Goal: Task Accomplishment & Management: Use online tool/utility

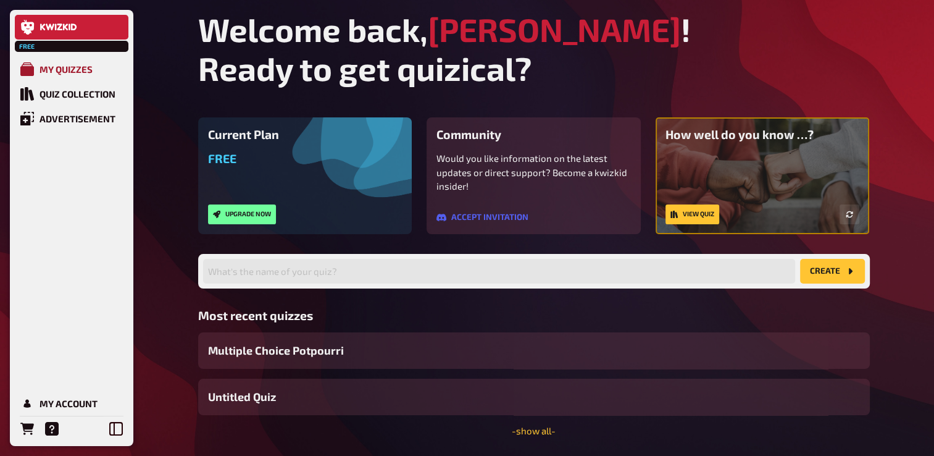
click at [80, 77] on link "My Quizzes" at bounding box center [72, 69] width 114 height 25
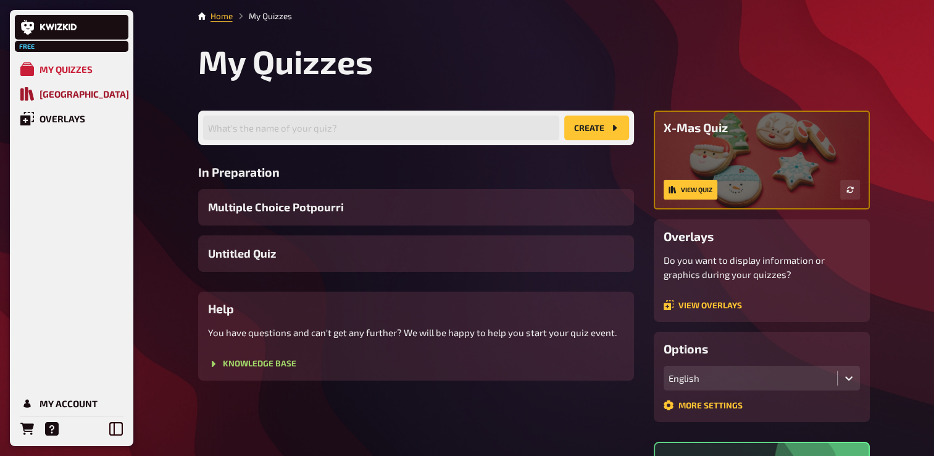
click at [86, 101] on link "Quiz Library" at bounding box center [72, 94] width 114 height 25
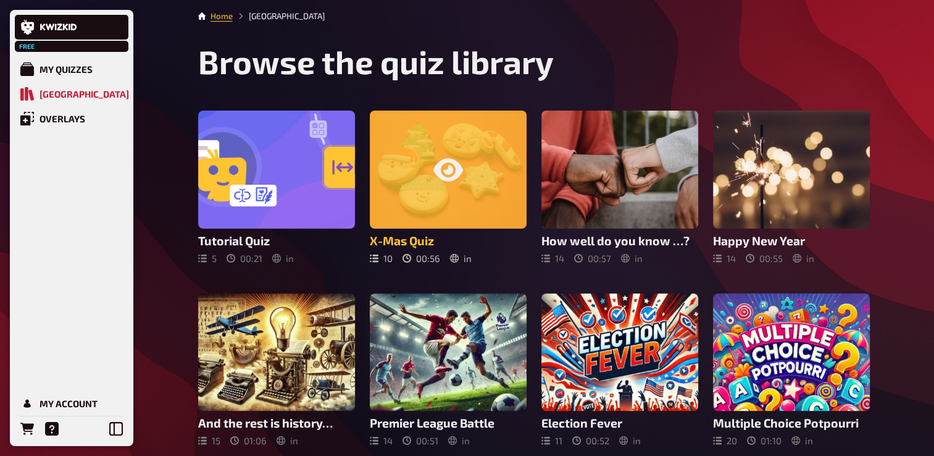
click at [448, 182] on icon at bounding box center [449, 170] width 30 height 30
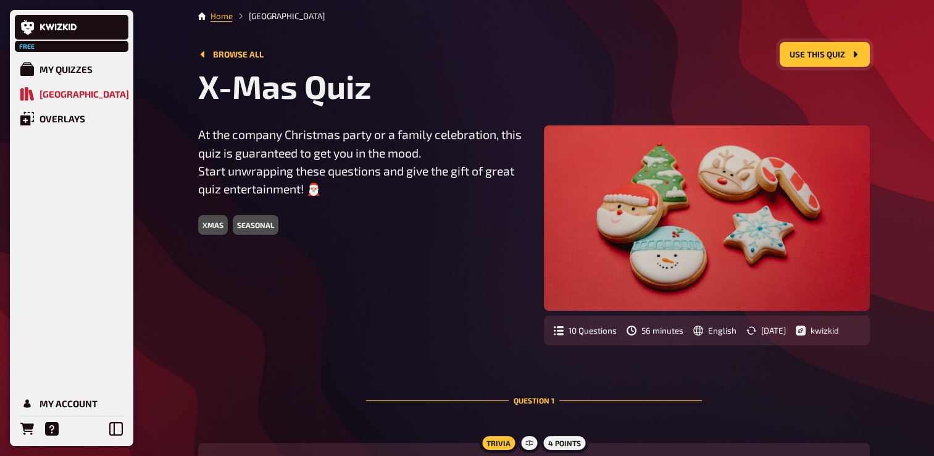
click at [831, 57] on font "Use this quiz" at bounding box center [818, 55] width 56 height 9
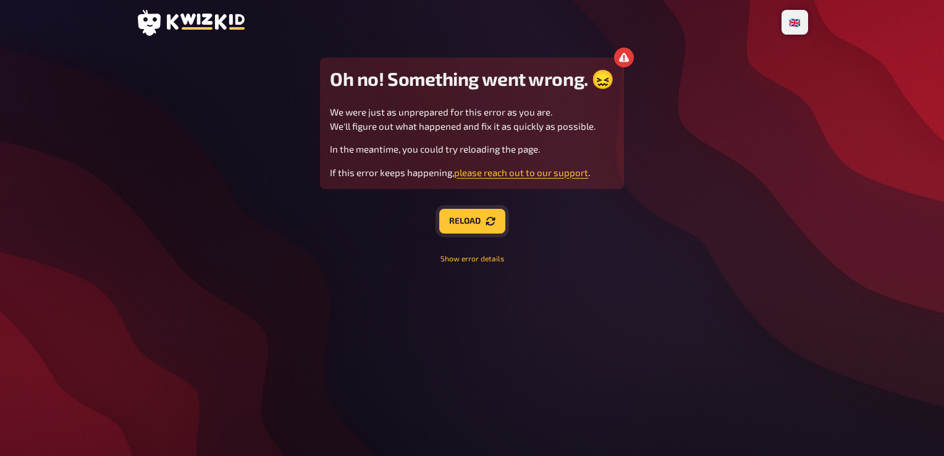
click at [469, 216] on button "Reload" at bounding box center [472, 221] width 66 height 25
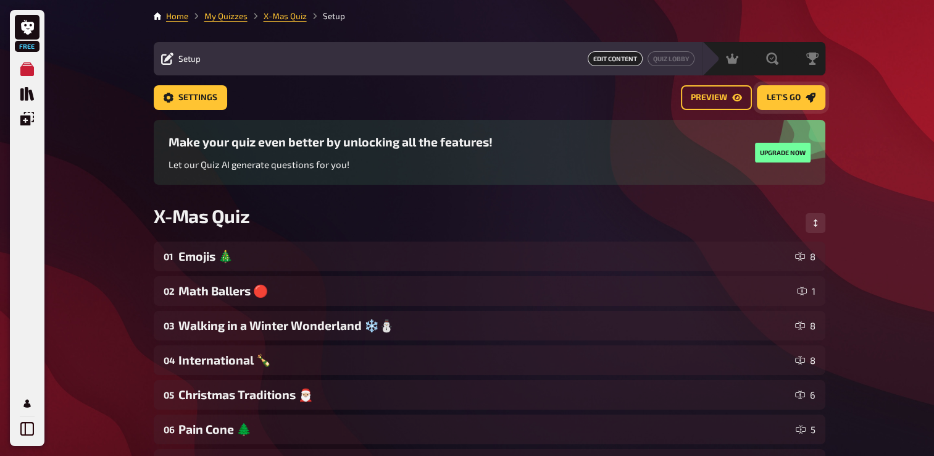
click at [785, 94] on span "Let's go" at bounding box center [784, 98] width 34 height 9
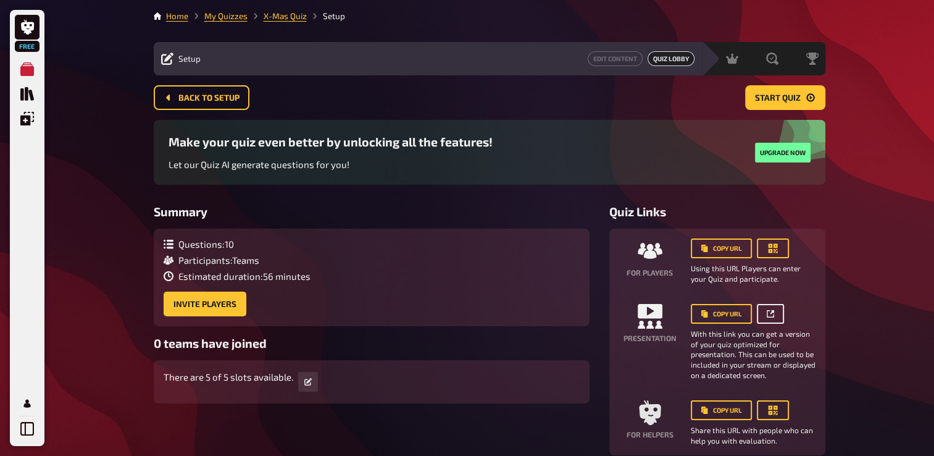
click at [769, 318] on link at bounding box center [770, 314] width 27 height 20
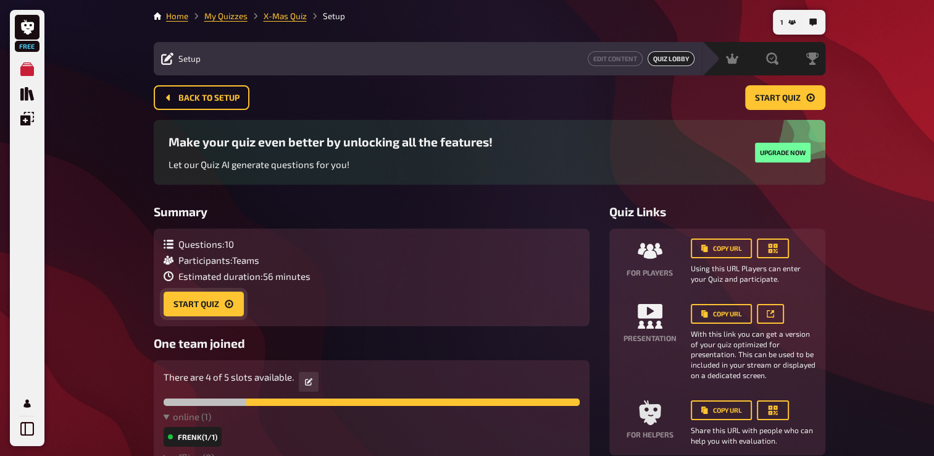
click at [204, 298] on button "Start Quiz" at bounding box center [204, 303] width 80 height 25
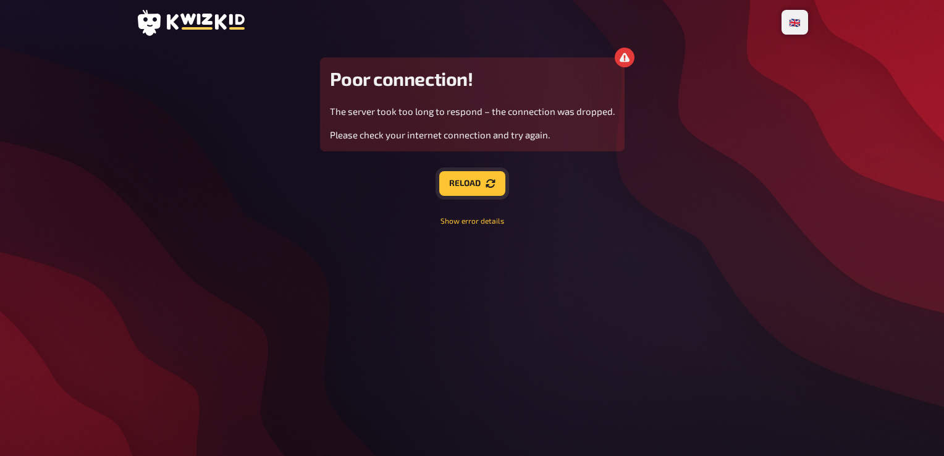
click at [489, 182] on icon "Reload" at bounding box center [490, 183] width 10 height 10
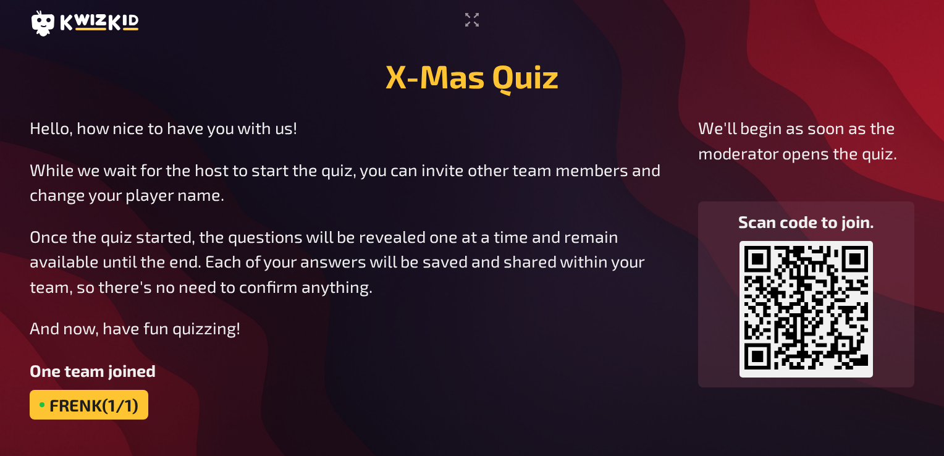
click at [853, 123] on p "We'll begin as soon as the moderator opens the quiz." at bounding box center [806, 140] width 216 height 50
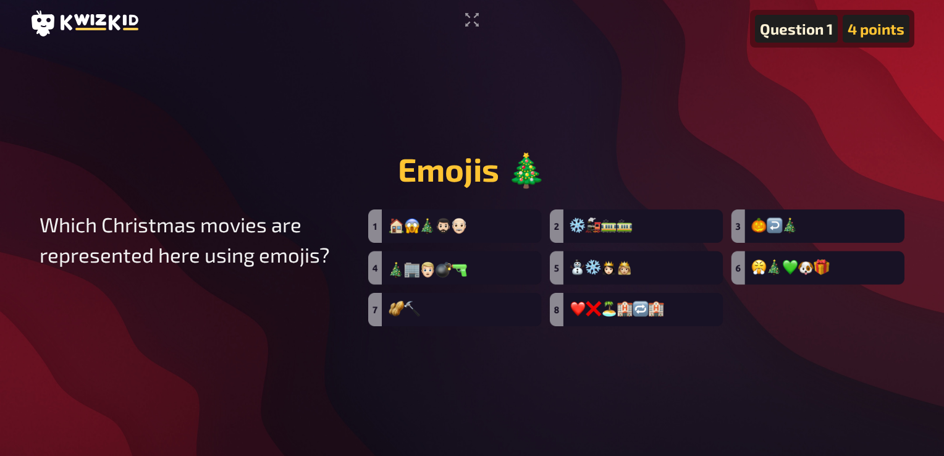
click at [803, 103] on main "Question 1 4 points Emojis 🎄 Which Christmas movies are represented here using …" at bounding box center [472, 237] width 884 height 377
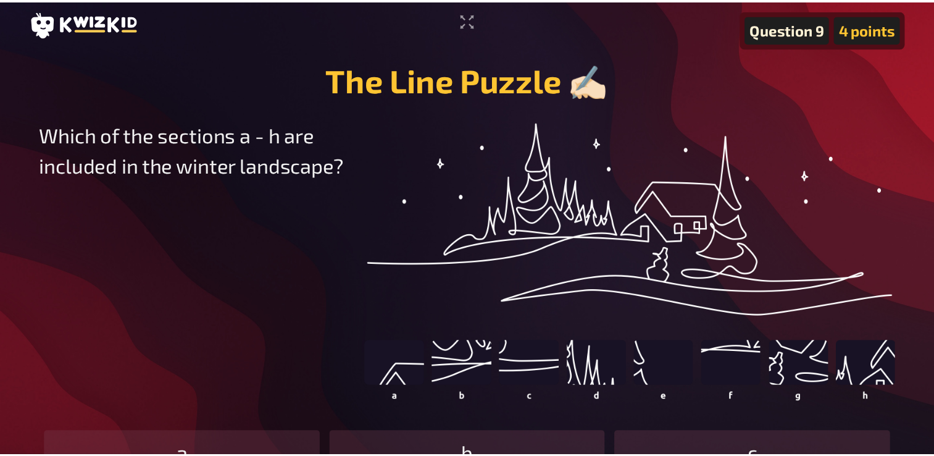
scroll to position [164, 0]
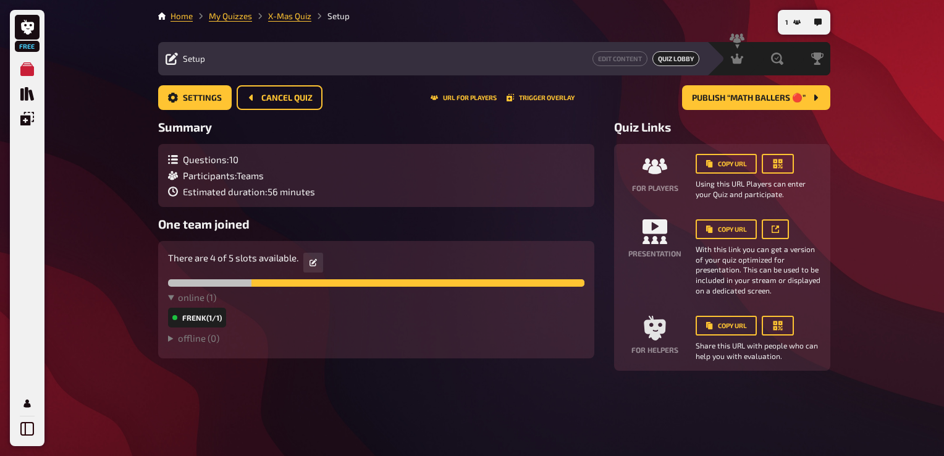
drag, startPoint x: 943, startPoint y: 152, endPoint x: 942, endPoint y: 159, distance: 6.8
click at [942, 159] on div "Free Meine Quizze Quiz Sammlung Einblendungen Mein Konto 1 Home My Quizzes X-Ma…" at bounding box center [472, 228] width 944 height 456
click at [232, 194] on span "Estimated duration : 56 minutes" at bounding box center [249, 191] width 132 height 11
click at [165, 154] on div "Questions : 10 Participants : Teams Estimated duration : 56 minutes" at bounding box center [376, 175] width 436 height 63
click at [484, 96] on button "URL for players" at bounding box center [463, 97] width 66 height 7
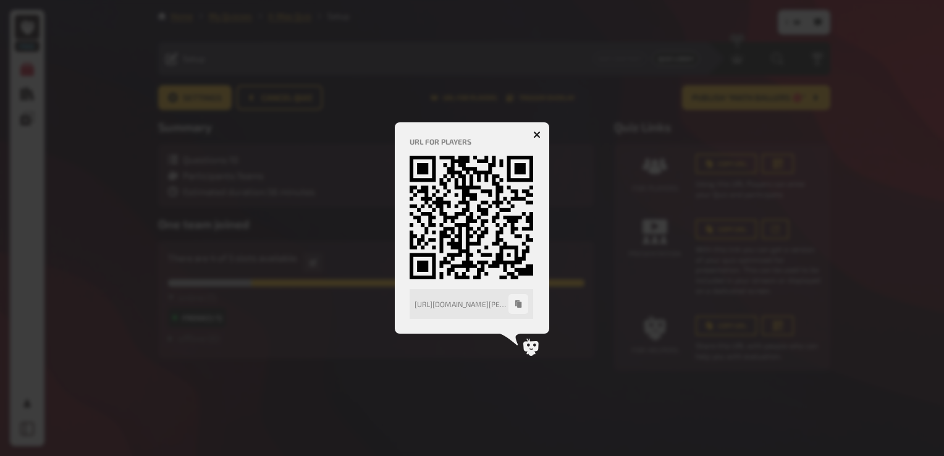
click at [540, 132] on button "button" at bounding box center [537, 135] width 20 height 20
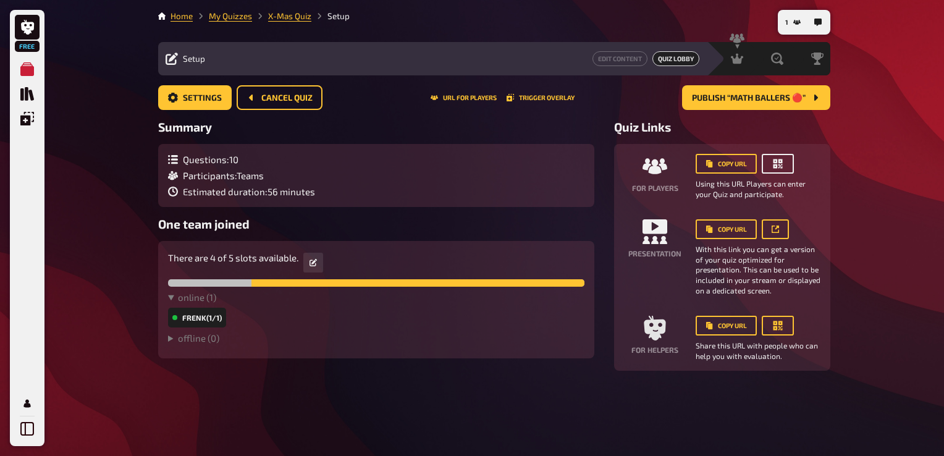
click at [771, 163] on icon "button" at bounding box center [777, 163] width 12 height 12
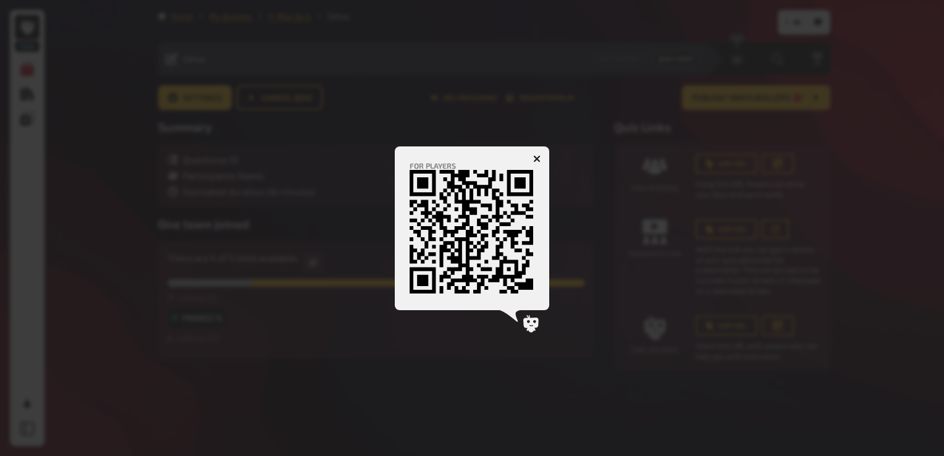
click at [540, 161] on button "button" at bounding box center [537, 159] width 20 height 20
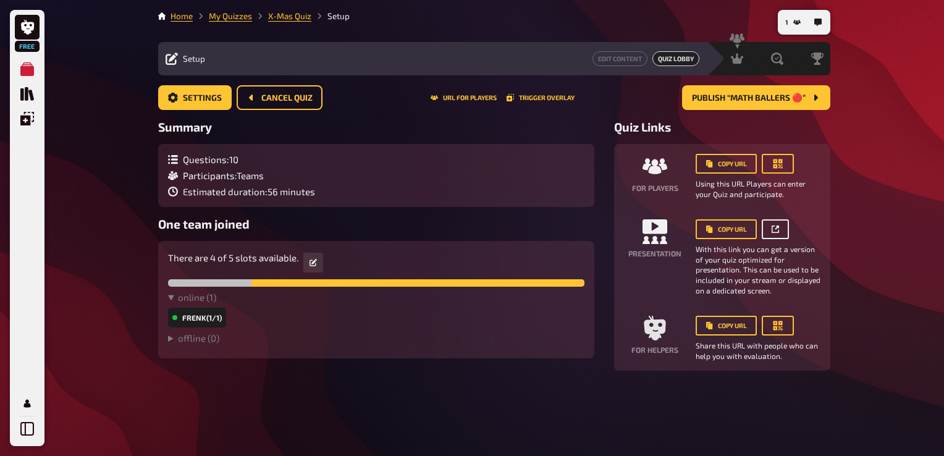
click at [777, 233] on link at bounding box center [774, 229] width 27 height 20
click at [316, 167] on div "Questions : 10 Participants : Teams Estimated duration : 56 minutes" at bounding box center [376, 175] width 416 height 43
click at [168, 159] on icon at bounding box center [169, 160] width 2 height 2
click at [264, 103] on button "Cancel Quiz" at bounding box center [280, 97] width 86 height 25
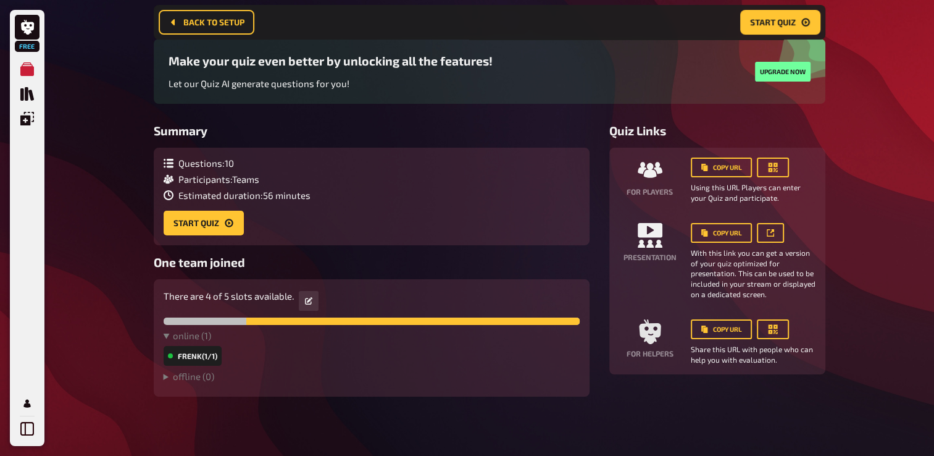
scroll to position [92, 0]
click at [168, 160] on icon at bounding box center [169, 163] width 10 height 10
click at [332, 131] on h3 "Summary" at bounding box center [372, 131] width 436 height 14
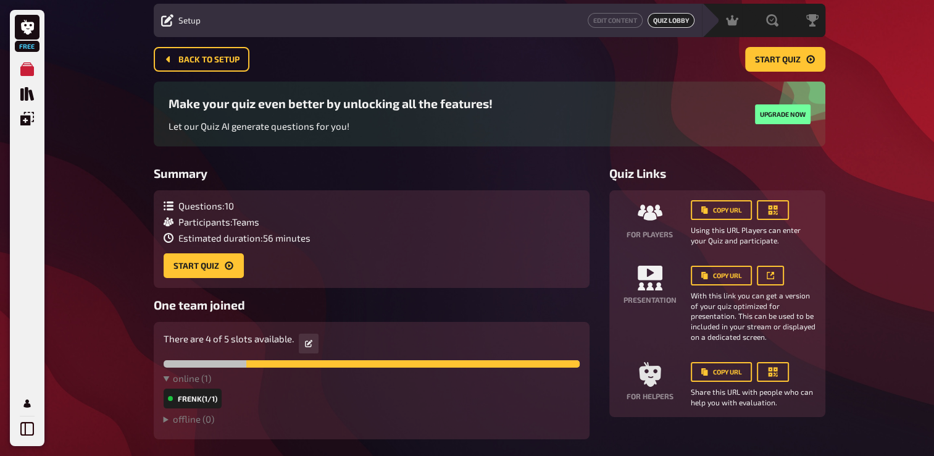
scroll to position [0, 0]
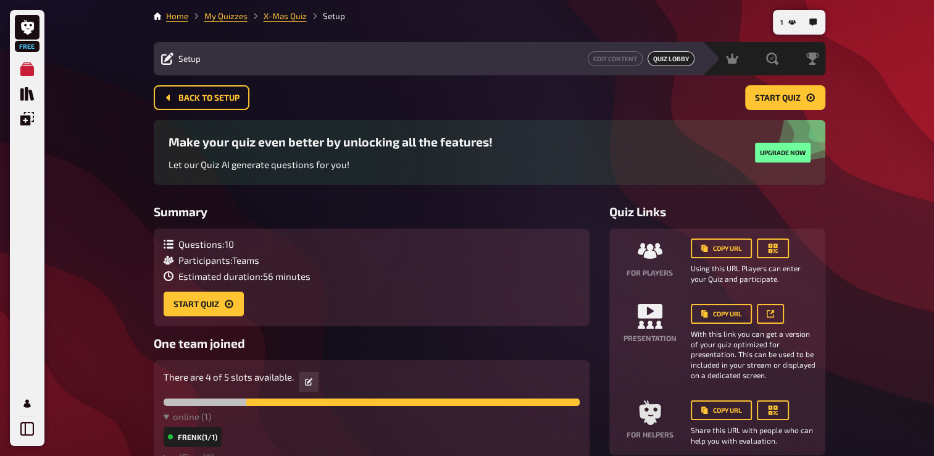
click at [768, 83] on main "Home My Quizzes X-Mas Quiz Setup Setup Edit Content Quiz Lobby Hosting undefine…" at bounding box center [490, 243] width 672 height 467
click at [766, 94] on span "Start Quiz" at bounding box center [778, 98] width 46 height 9
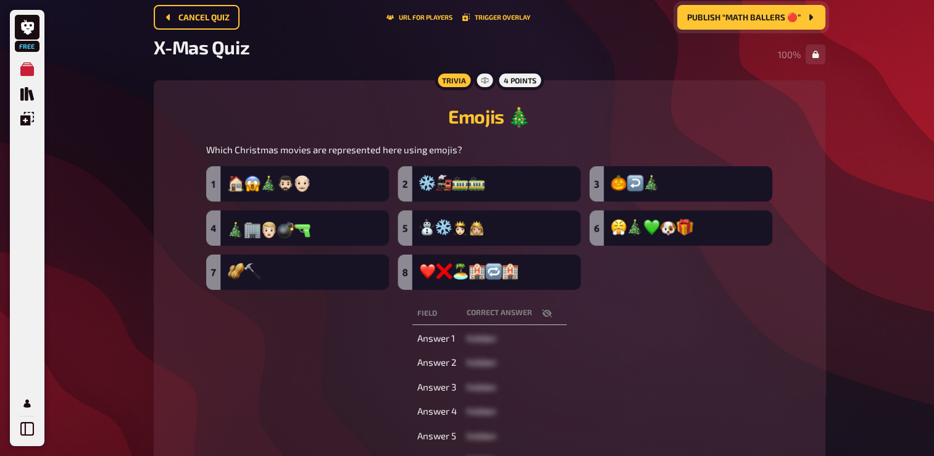
scroll to position [37, 0]
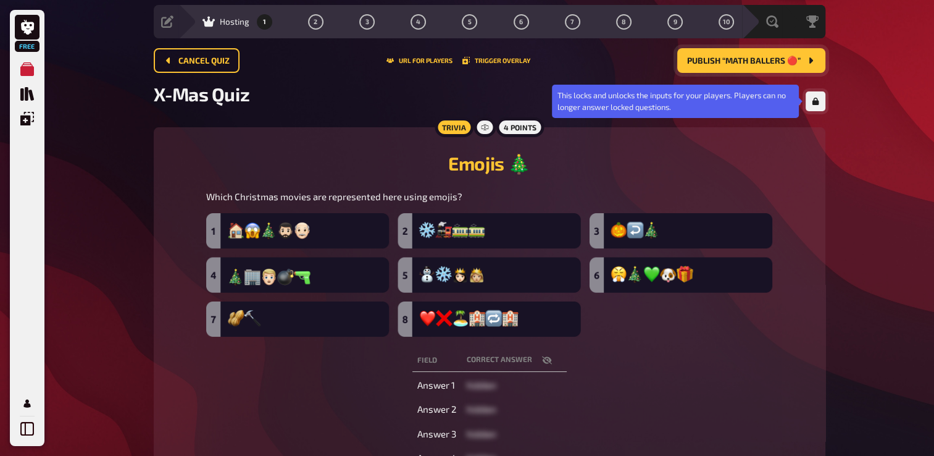
click at [815, 101] on icon "button" at bounding box center [815, 101] width 7 height 7
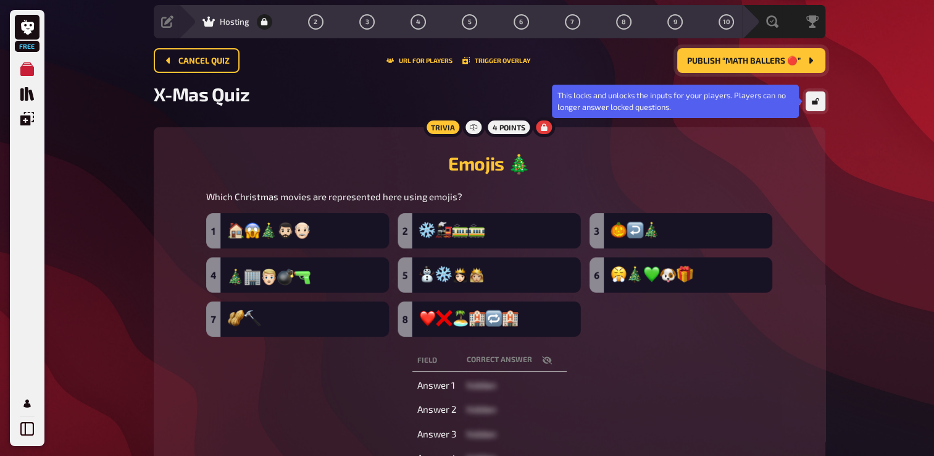
click at [815, 101] on icon "button" at bounding box center [815, 101] width 7 height 7
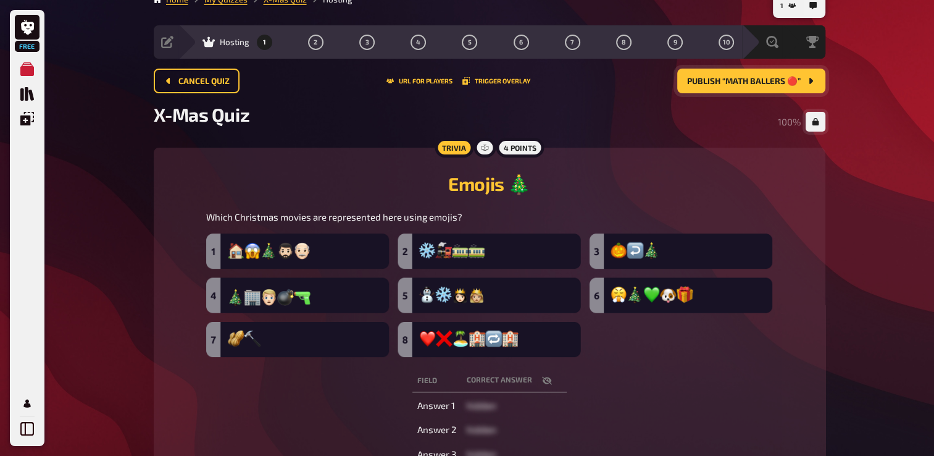
scroll to position [0, 0]
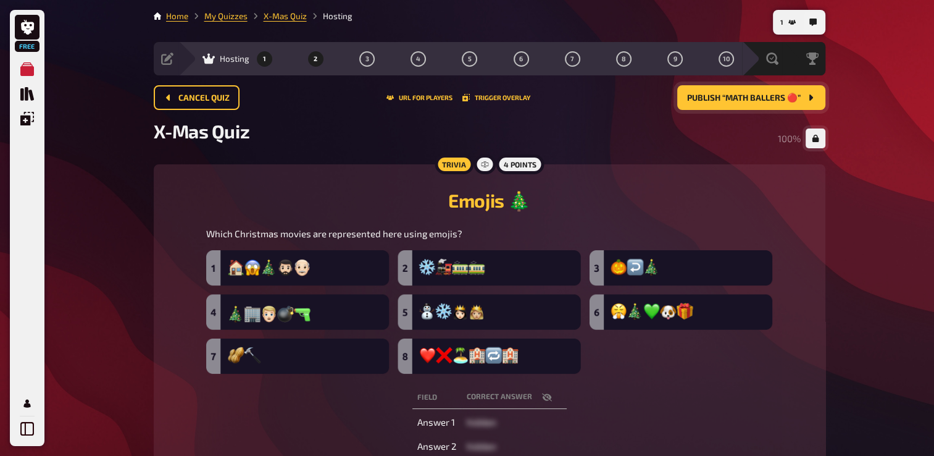
click at [319, 57] on button "2" at bounding box center [316, 59] width 20 height 20
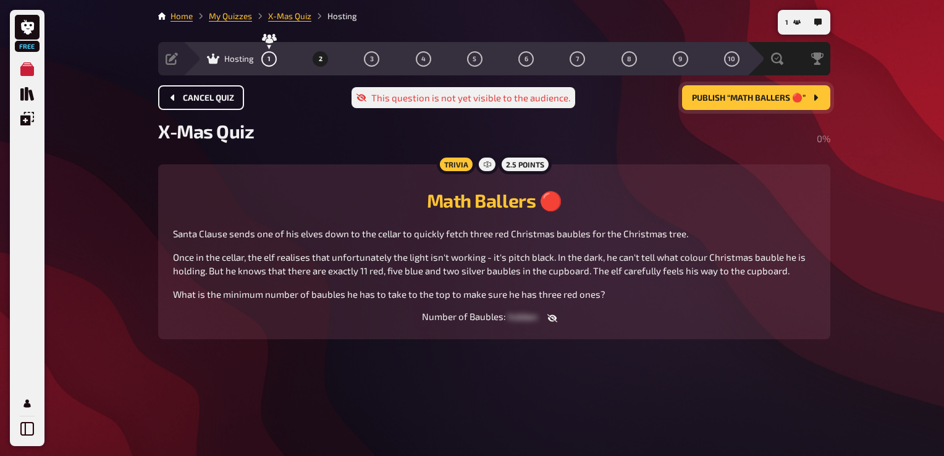
click at [221, 91] on button "Cancel Quiz" at bounding box center [201, 97] width 86 height 25
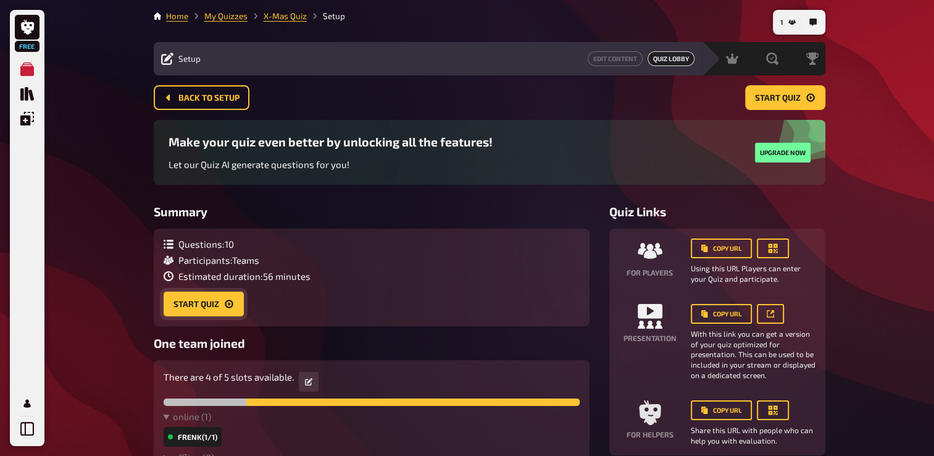
click at [228, 315] on button "Start Quiz" at bounding box center [204, 303] width 80 height 25
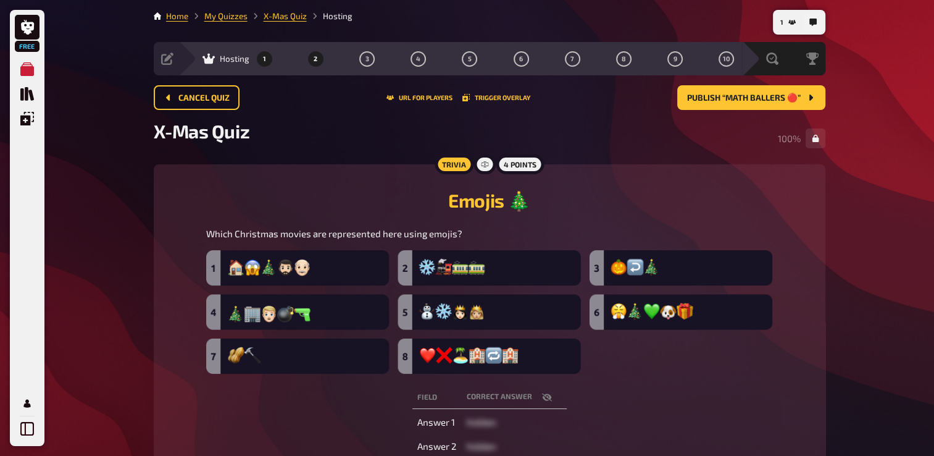
click at [318, 56] on button "2" at bounding box center [316, 59] width 20 height 20
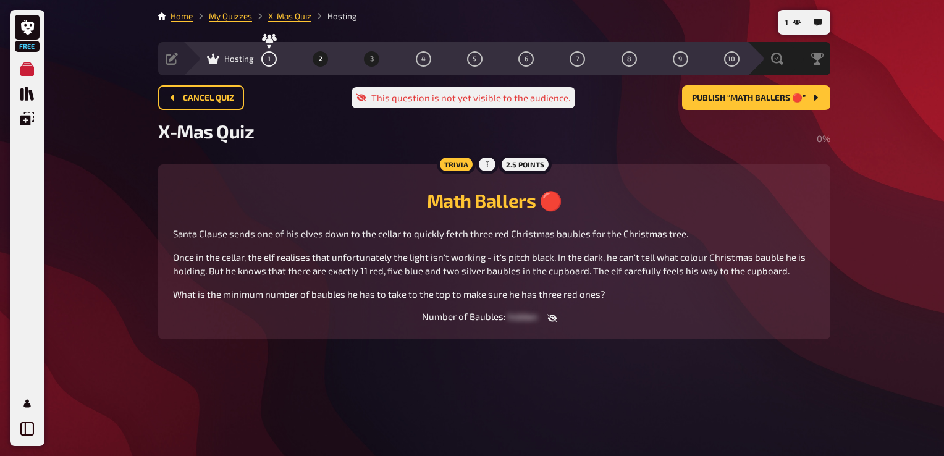
click at [373, 57] on button "3" at bounding box center [372, 59] width 20 height 20
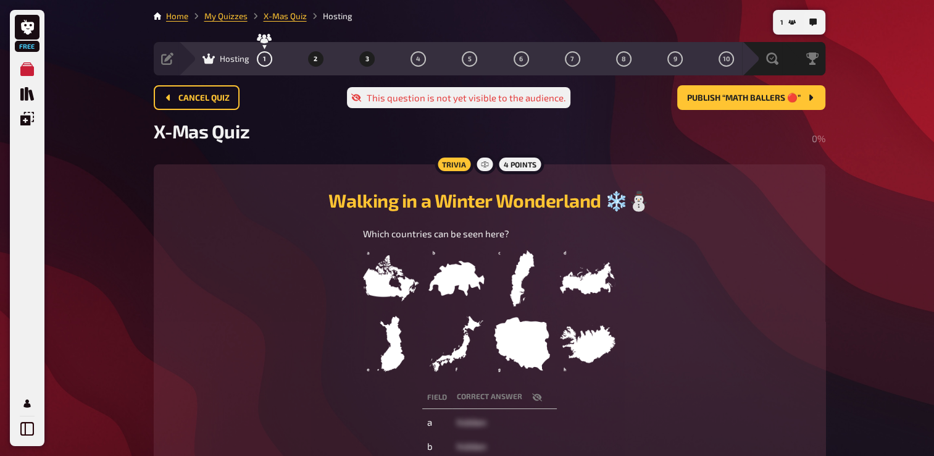
click at [319, 53] on button "2" at bounding box center [316, 59] width 20 height 20
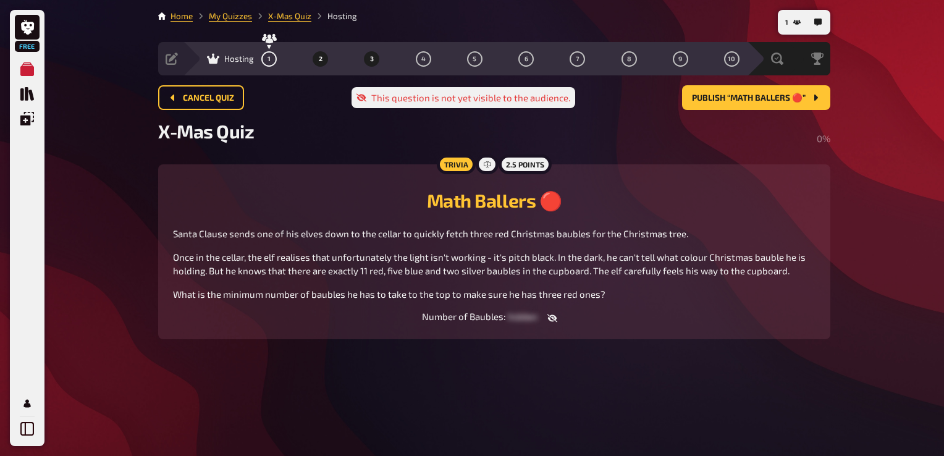
click at [365, 55] on button "3" at bounding box center [372, 59] width 20 height 20
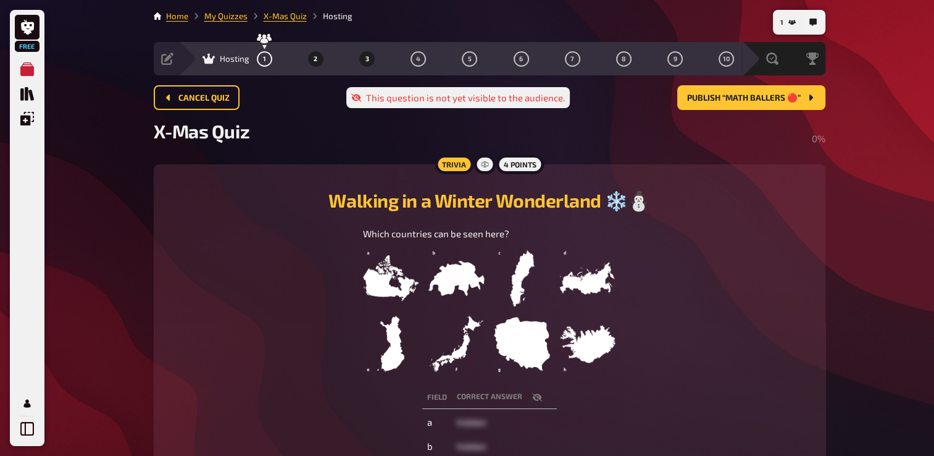
click at [324, 53] on button "2" at bounding box center [316, 59] width 20 height 20
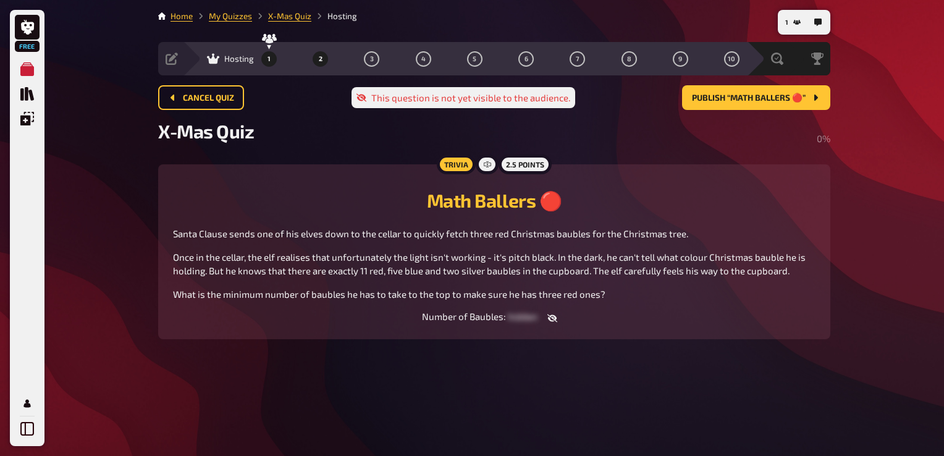
drag, startPoint x: 257, startPoint y: 62, endPoint x: 266, endPoint y: 62, distance: 8.6
click at [266, 62] on div "Hosting 1 2 3 4 5 6 7 8 9 10" at bounding box center [472, 58] width 547 height 15
click at [266, 62] on button "1" at bounding box center [269, 59] width 20 height 20
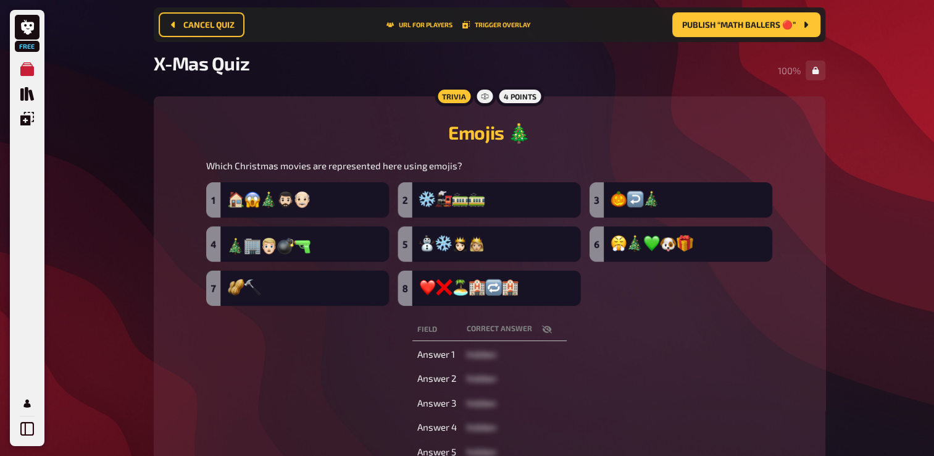
scroll to position [61, 0]
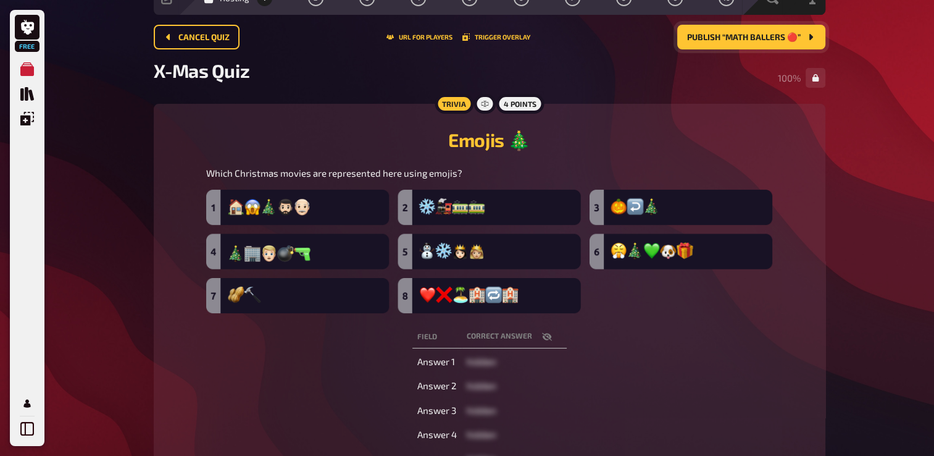
click at [729, 27] on button "Publish “Math Ballers 🔴”" at bounding box center [751, 37] width 148 height 25
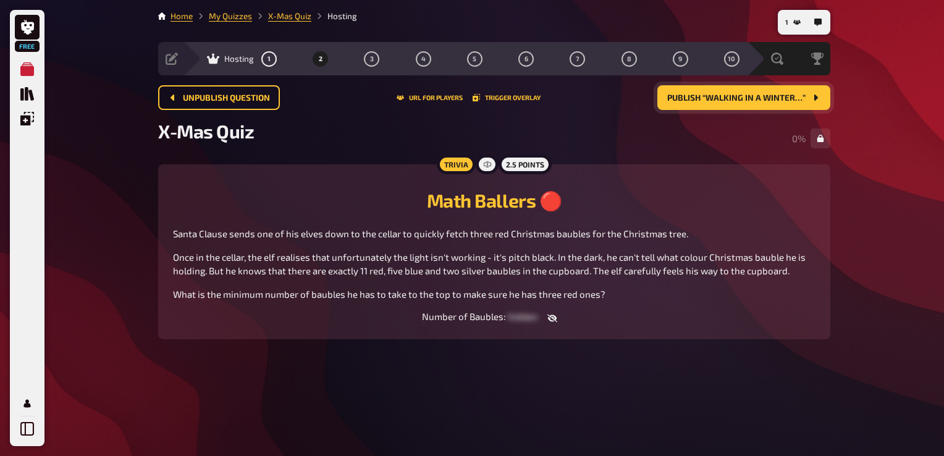
click at [778, 88] on button "Publish “Walking in a Winter…”" at bounding box center [743, 97] width 173 height 25
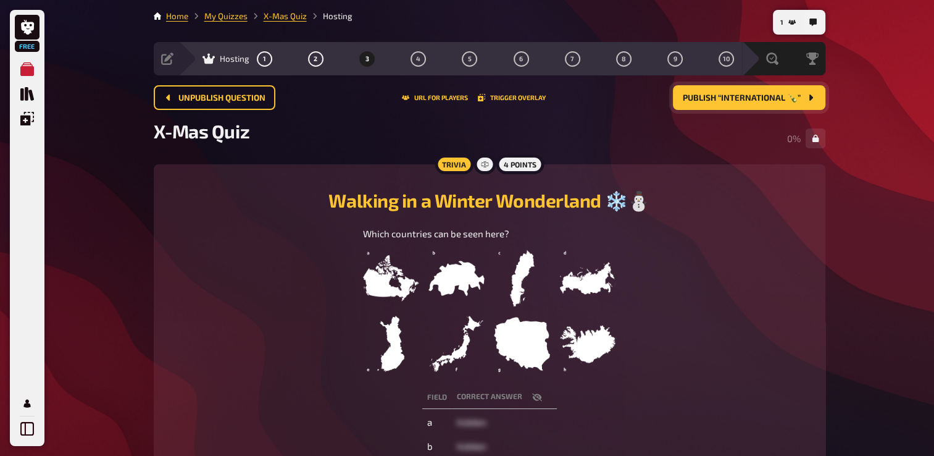
click at [778, 88] on button "Publish “International 🍾”" at bounding box center [749, 97] width 153 height 25
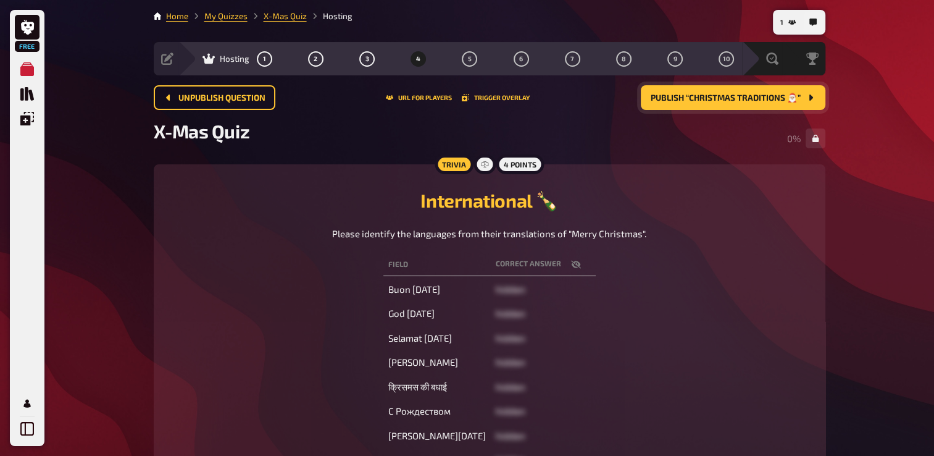
click at [802, 95] on button "Publish “Christmas Traditions 🎅🏼”" at bounding box center [733, 97] width 185 height 25
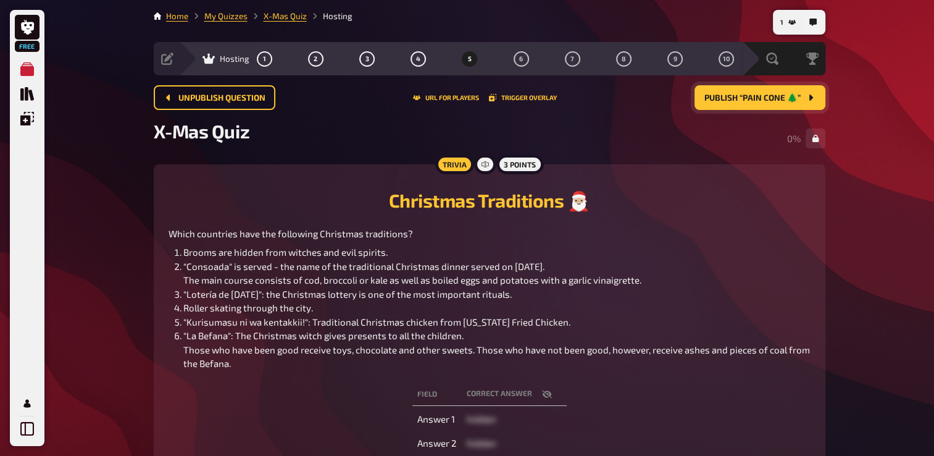
click at [735, 88] on button "Publish “Pain Cone 🌲”" at bounding box center [760, 97] width 131 height 25
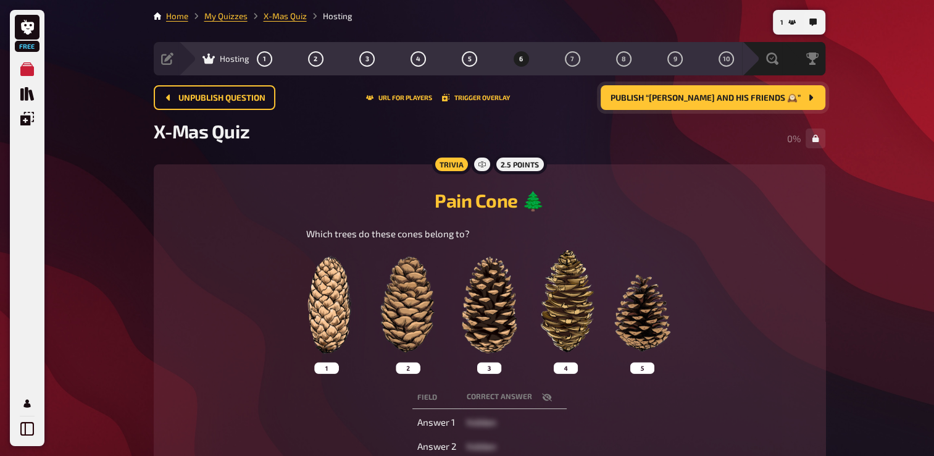
click at [735, 88] on button "Publish “Jacob and his Friends 🕰️”" at bounding box center [713, 97] width 225 height 25
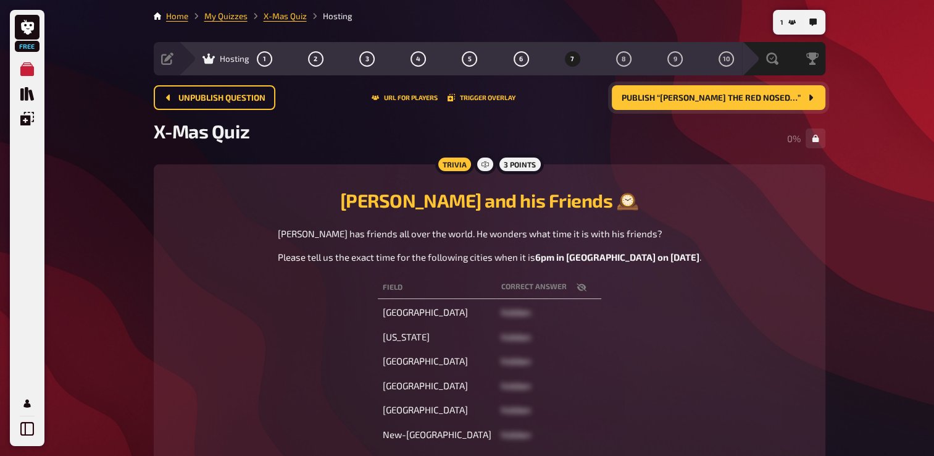
click at [735, 88] on button "Publish “Rudolph the Red Nosed…”" at bounding box center [719, 97] width 214 height 25
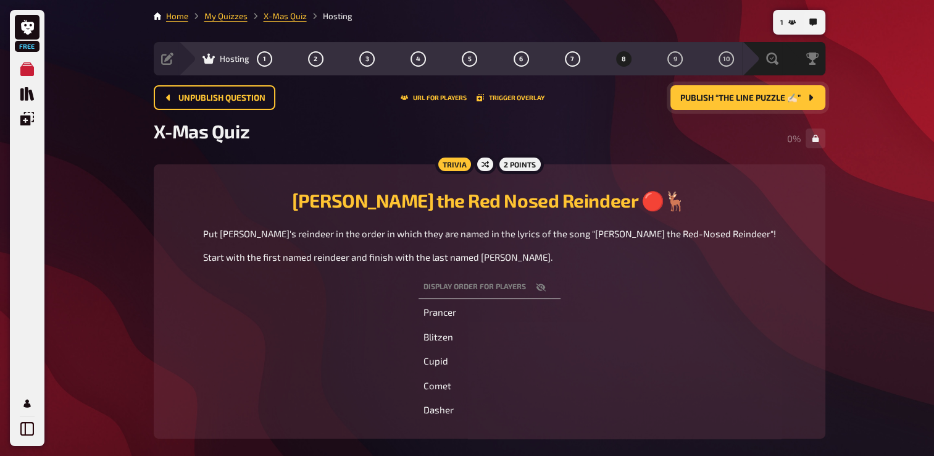
click at [735, 88] on button "Publish “The Line Puzzle ✍🏻”" at bounding box center [748, 97] width 155 height 25
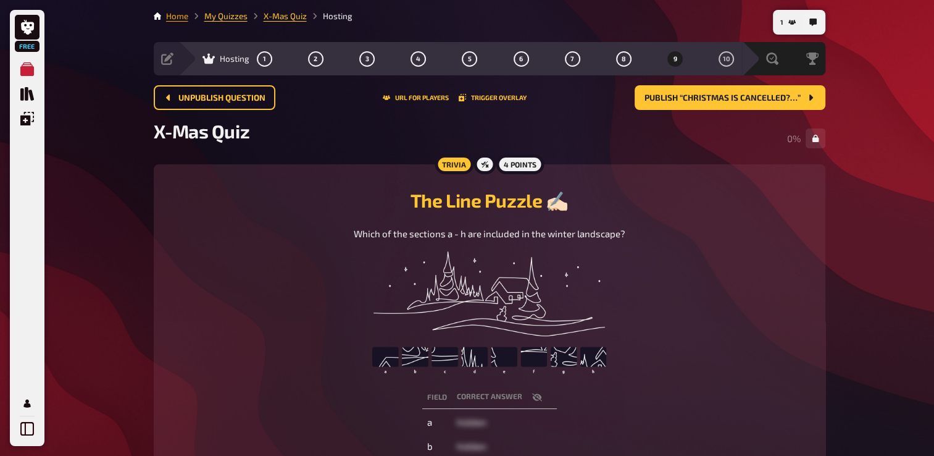
click at [176, 18] on link "Home" at bounding box center [177, 16] width 22 height 10
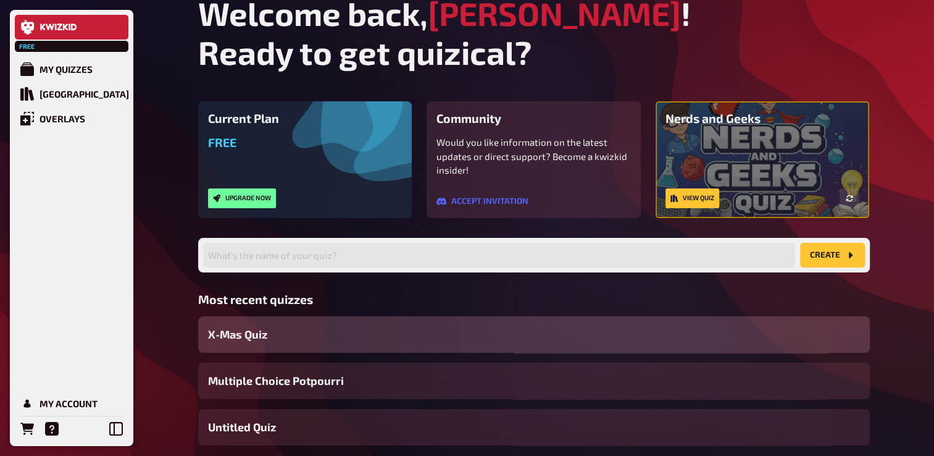
scroll to position [15, 0]
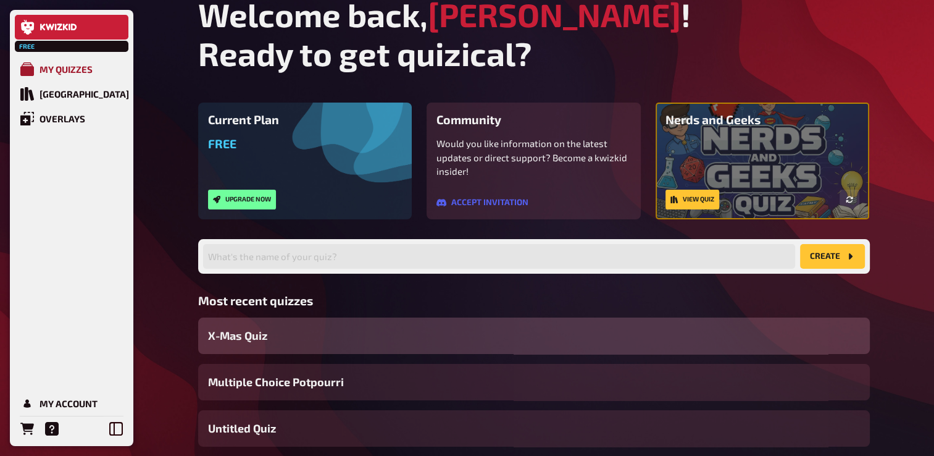
click at [101, 79] on link "My Quizzes" at bounding box center [72, 69] width 114 height 25
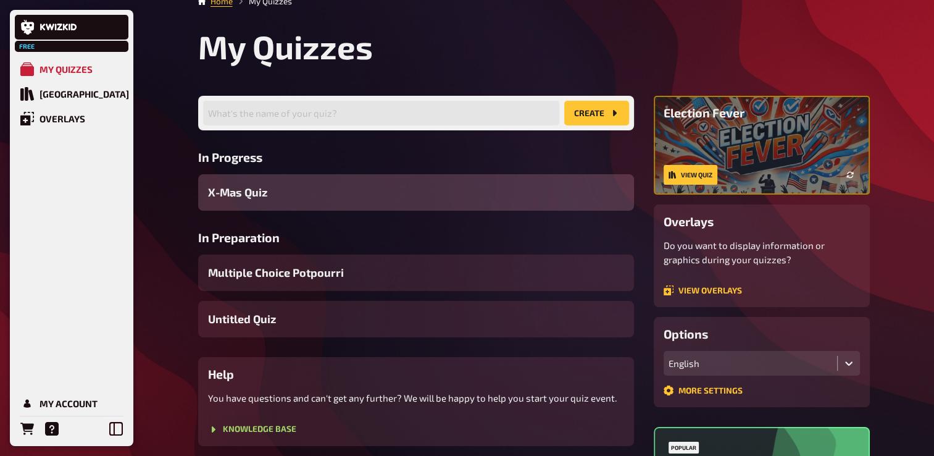
click at [578, 103] on button "create" at bounding box center [596, 113] width 65 height 25
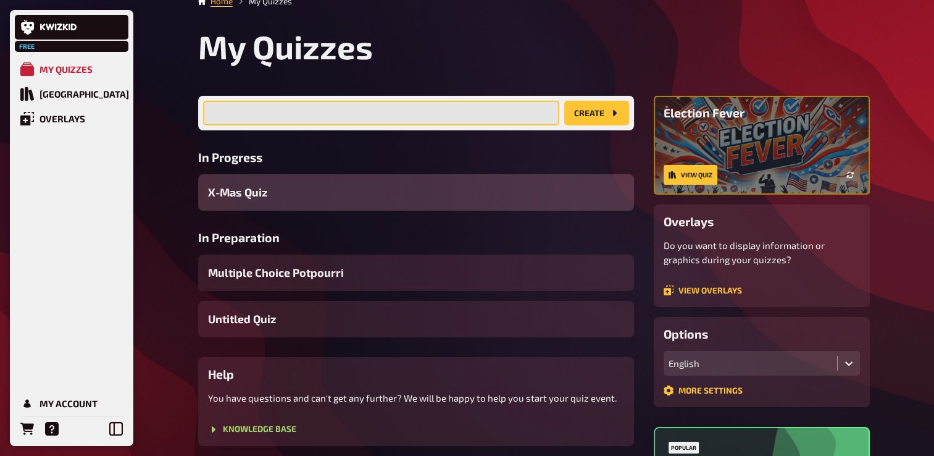
click at [368, 105] on input "text" at bounding box center [381, 113] width 356 height 25
type input "ISSA QUIZ"
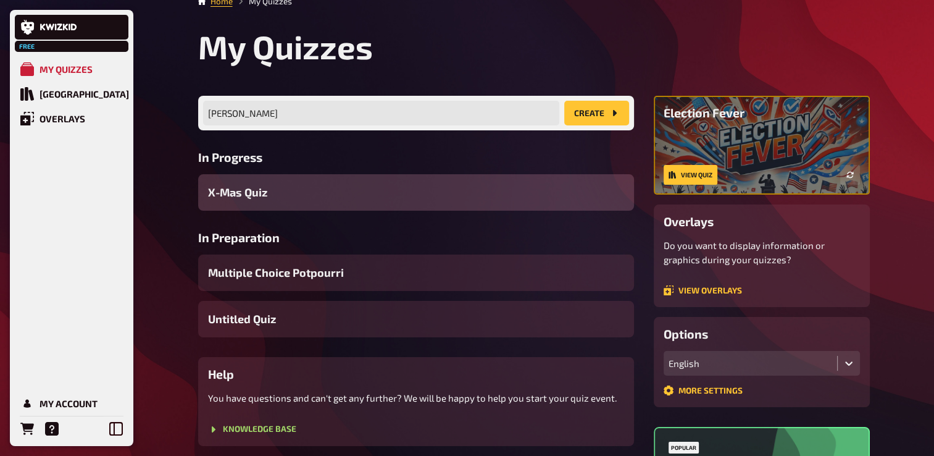
click at [611, 108] on icon "create" at bounding box center [615, 113] width 10 height 10
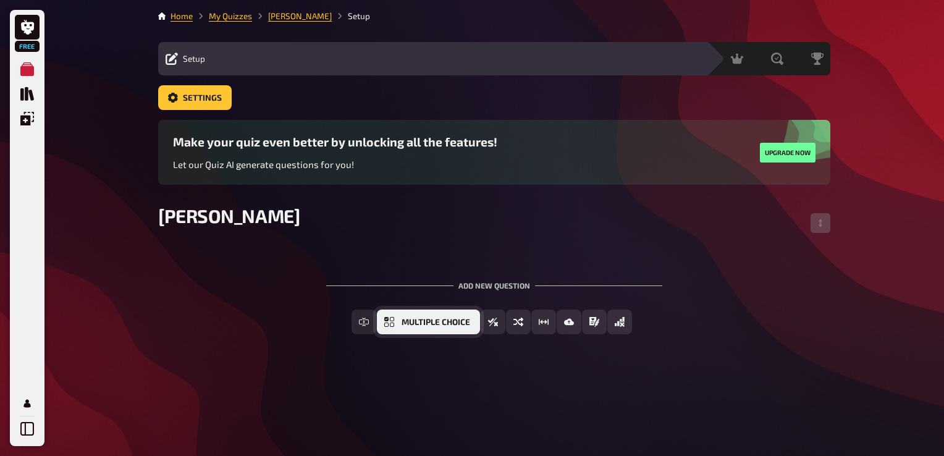
click at [461, 324] on span "Multiple Choice" at bounding box center [435, 322] width 69 height 9
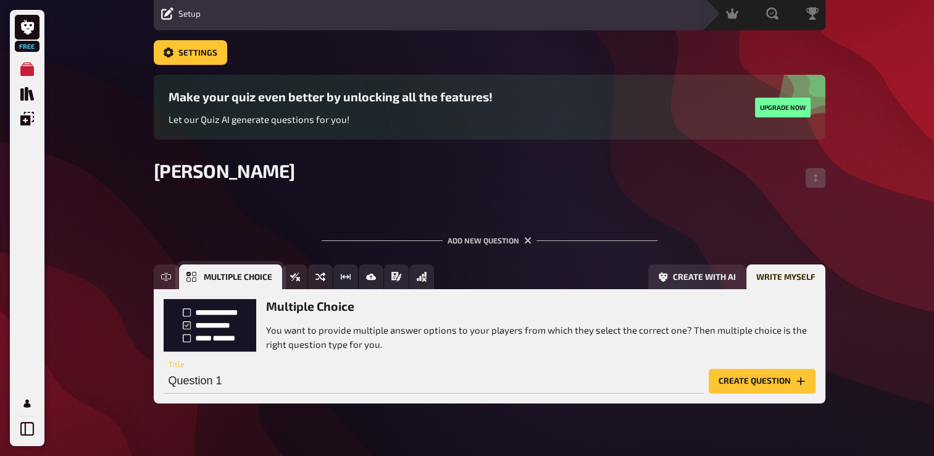
scroll to position [72, 0]
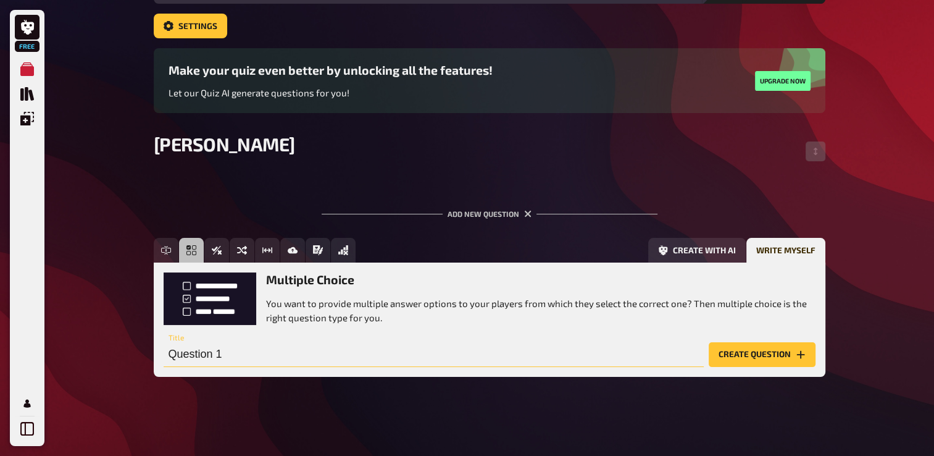
click at [378, 348] on input "Question 1" at bounding box center [434, 354] width 540 height 25
paste input "Which region declared independence from Serbia in 2008?"
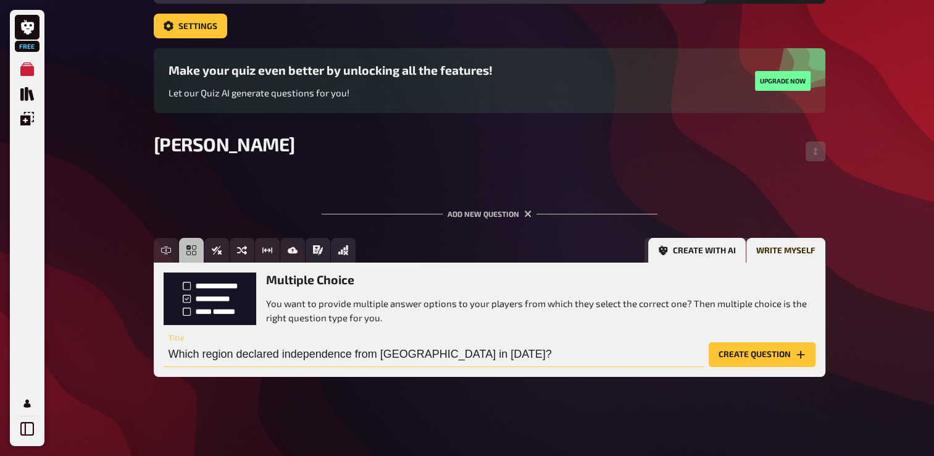
type input "Which region declared independence from Serbia in 2008?"
click at [684, 244] on button "Create with AI" at bounding box center [697, 250] width 98 height 25
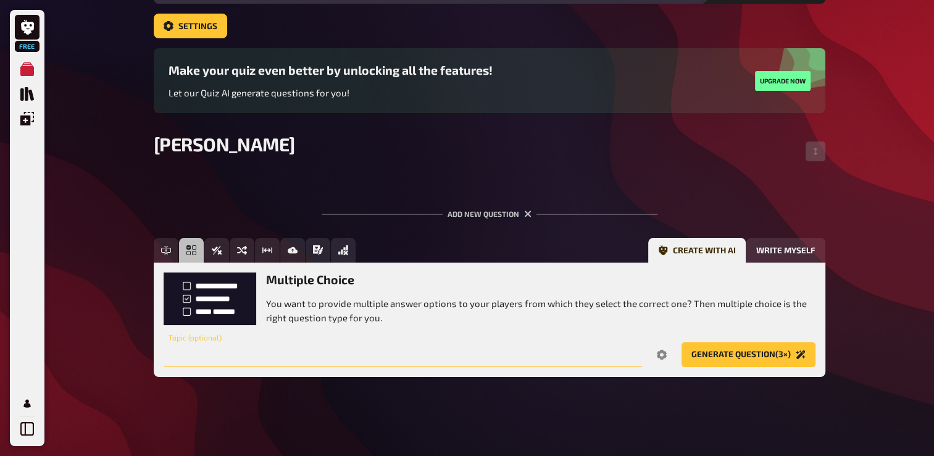
click at [528, 346] on input "text" at bounding box center [403, 354] width 479 height 25
paste input "Which region declared independence from Serbia in 2008?"
type input "Which region declared independence from Serbia in 2008?"
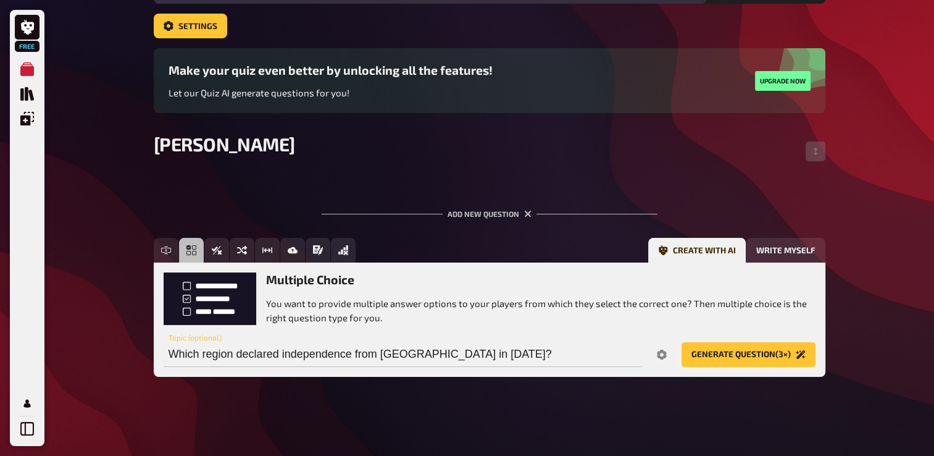
click at [773, 346] on button "Generate question (3×)" at bounding box center [749, 354] width 134 height 25
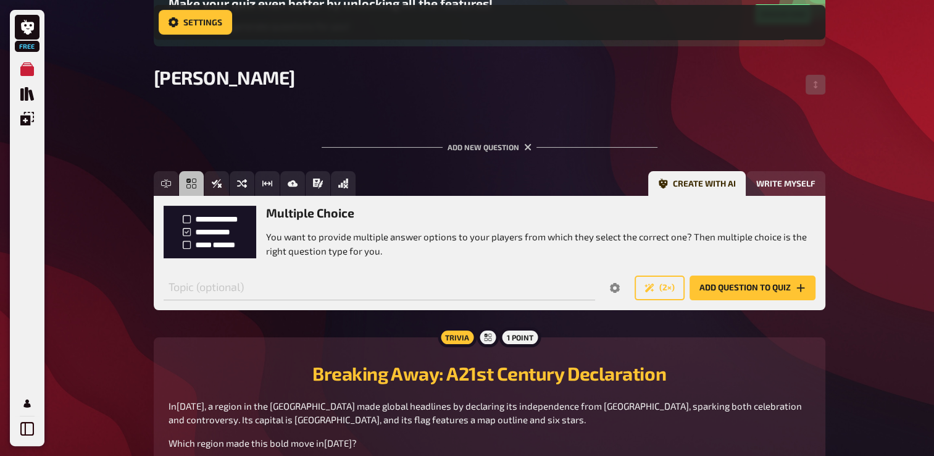
scroll to position [156, 0]
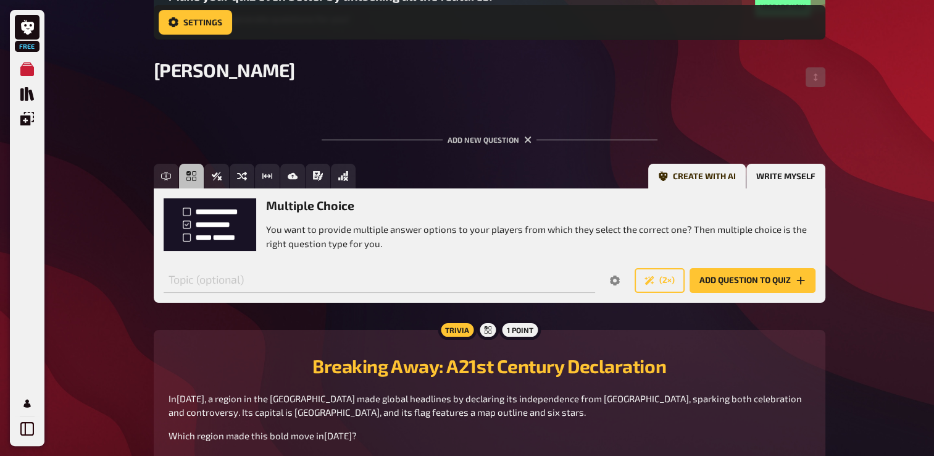
click at [776, 172] on button "Write myself" at bounding box center [786, 176] width 79 height 25
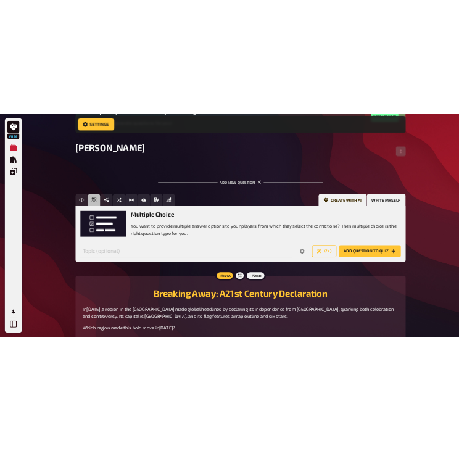
scroll to position [82, 0]
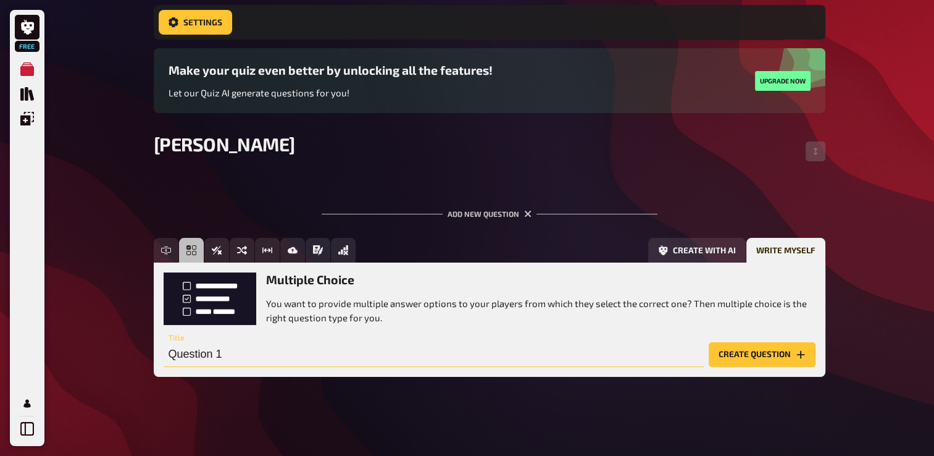
click at [351, 346] on input "Question 1" at bounding box center [434, 354] width 540 height 25
paste input "Which region declared independence from Serbia in 2008?"
type input "Which region declared independence from Serbia in 2008?"
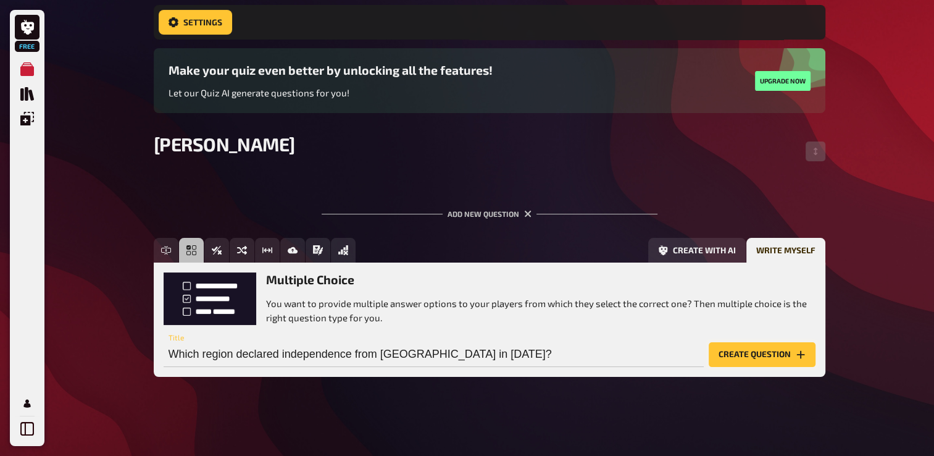
click at [742, 352] on button "Create question" at bounding box center [762, 354] width 107 height 25
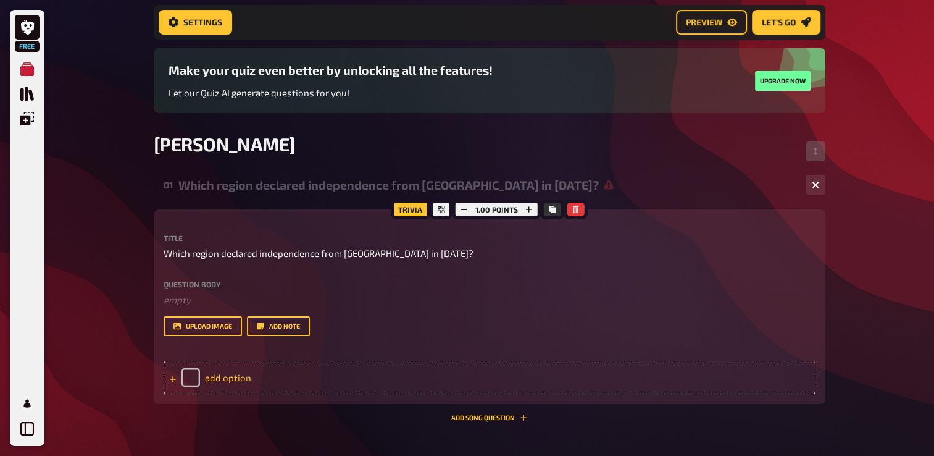
click at [190, 382] on div "add option" at bounding box center [490, 377] width 652 height 33
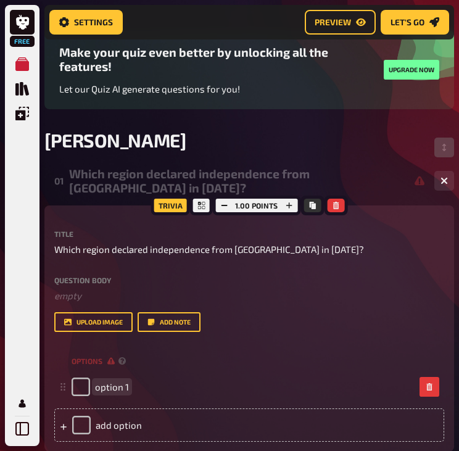
scroll to position [105, 0]
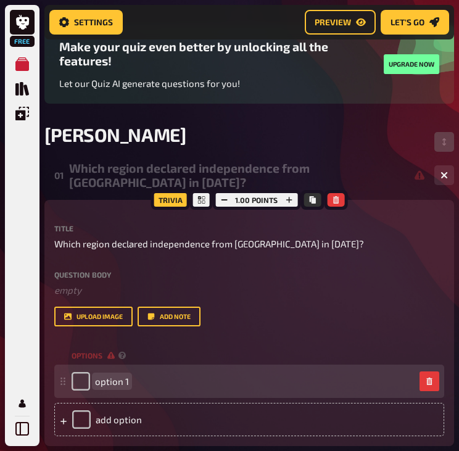
click at [123, 386] on span "option 1" at bounding box center [112, 381] width 34 height 11
click at [128, 385] on div "option 1" at bounding box center [243, 381] width 343 height 19
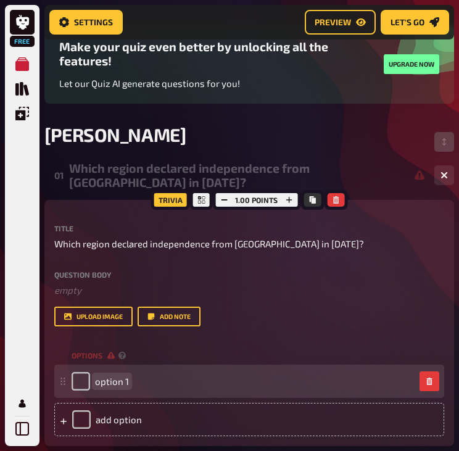
click at [128, 385] on div "option 1" at bounding box center [243, 381] width 343 height 19
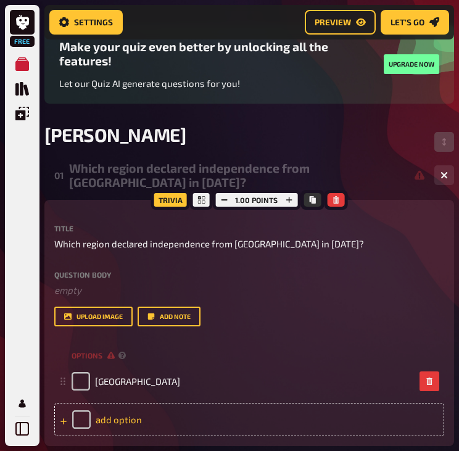
click at [121, 419] on div "add option" at bounding box center [249, 419] width 390 height 33
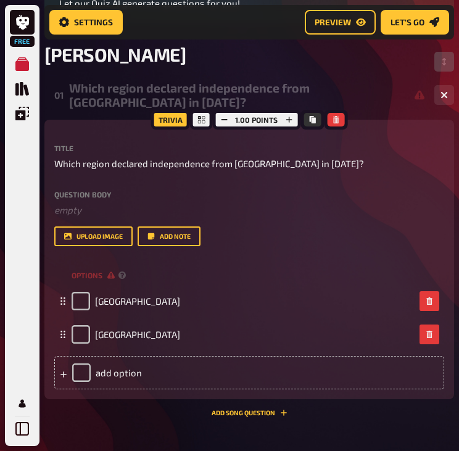
scroll to position [186, 0]
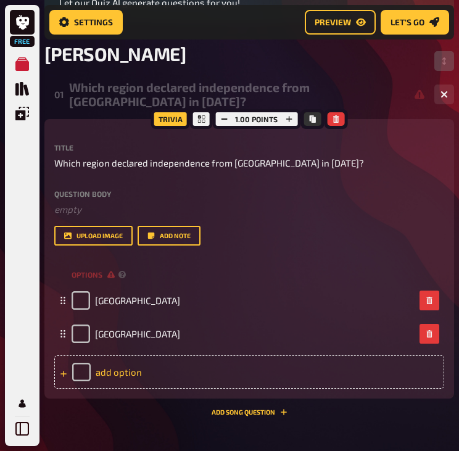
click at [123, 372] on div "add option" at bounding box center [249, 372] width 390 height 33
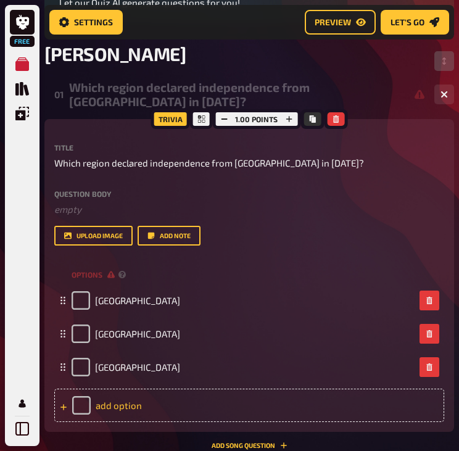
click at [124, 400] on div "add option" at bounding box center [249, 405] width 390 height 33
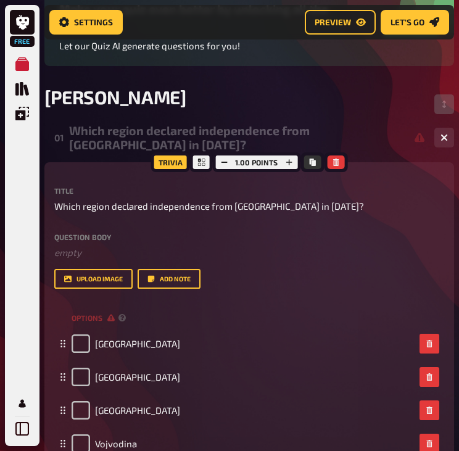
scroll to position [145, 0]
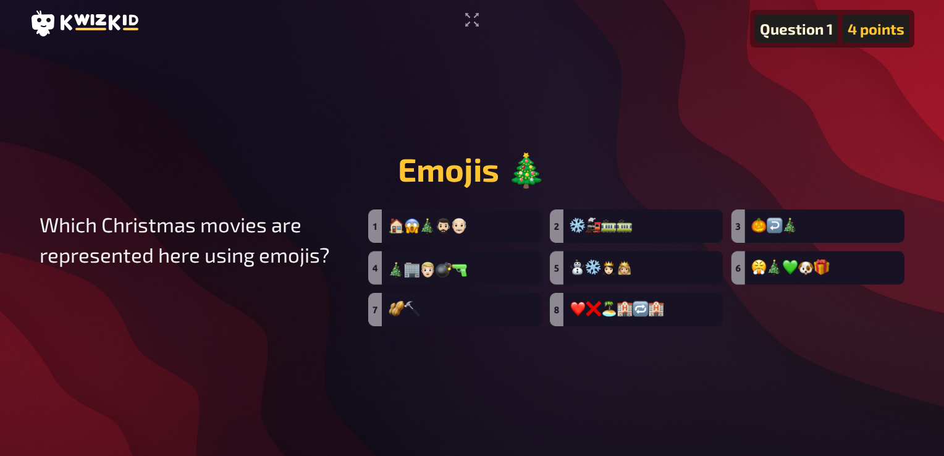
click at [787, 25] on div "Question 1" at bounding box center [796, 29] width 83 height 28
click at [475, 20] on icon "Enter Fullscreen" at bounding box center [472, 20] width 20 height 20
click at [923, 177] on div "Question 1 4 points Emojis 🎄 Which Christmas movies are represented here using …" at bounding box center [472, 228] width 944 height 456
click at [876, 117] on main "Question 1 4 points Emojis 🎄 Which Christmas movies are represented here using …" at bounding box center [472, 237] width 884 height 377
click at [868, 230] on img at bounding box center [636, 267] width 536 height 117
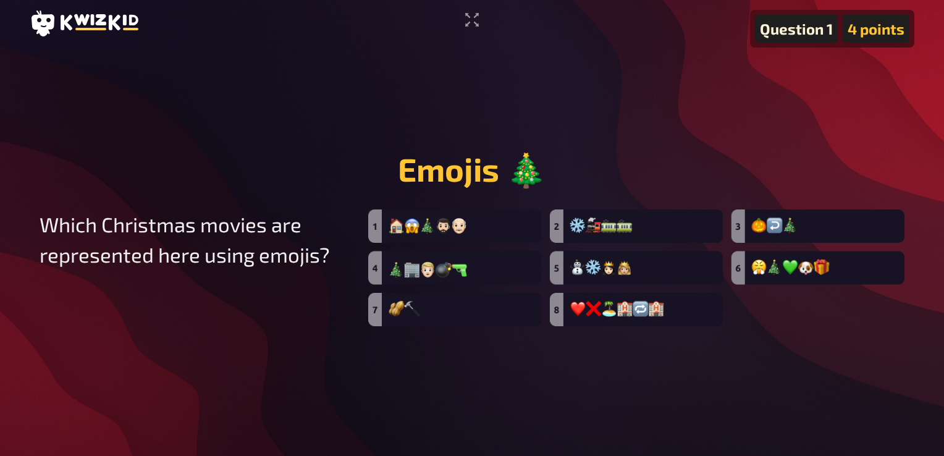
click at [785, 231] on img at bounding box center [636, 267] width 536 height 117
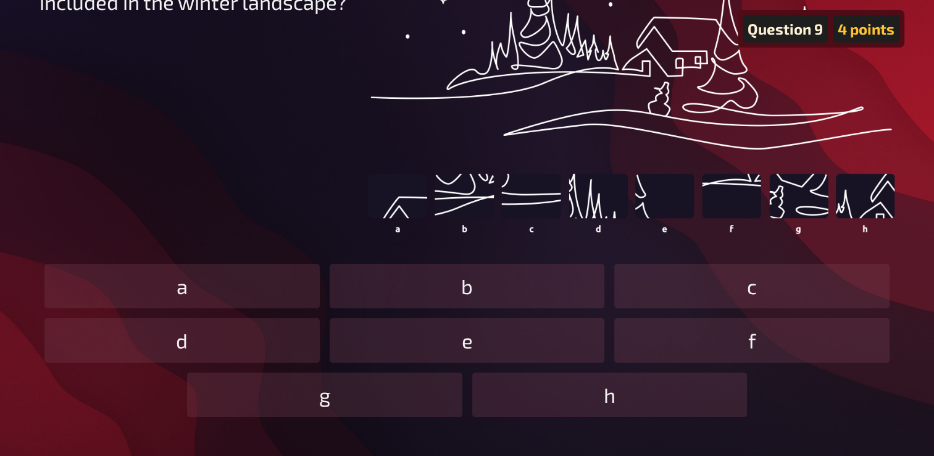
scroll to position [164, 0]
